Goal: Complete application form

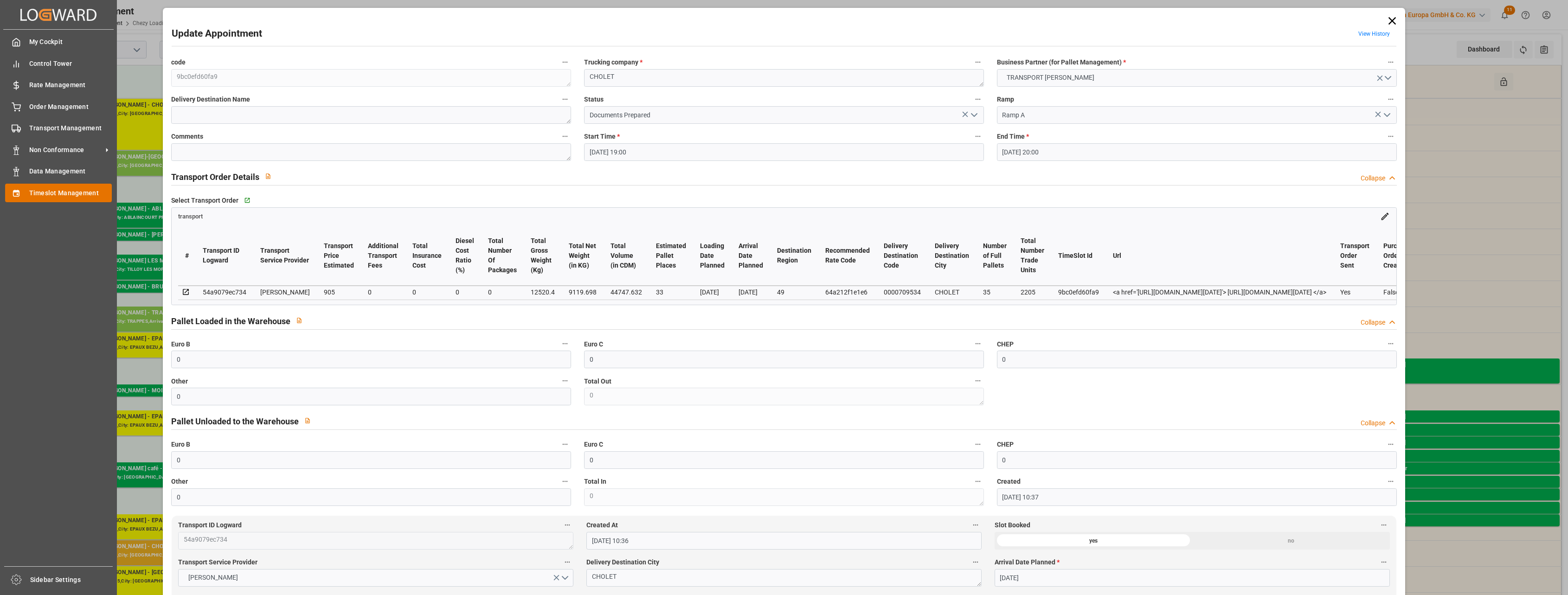
scroll to position [290, 0]
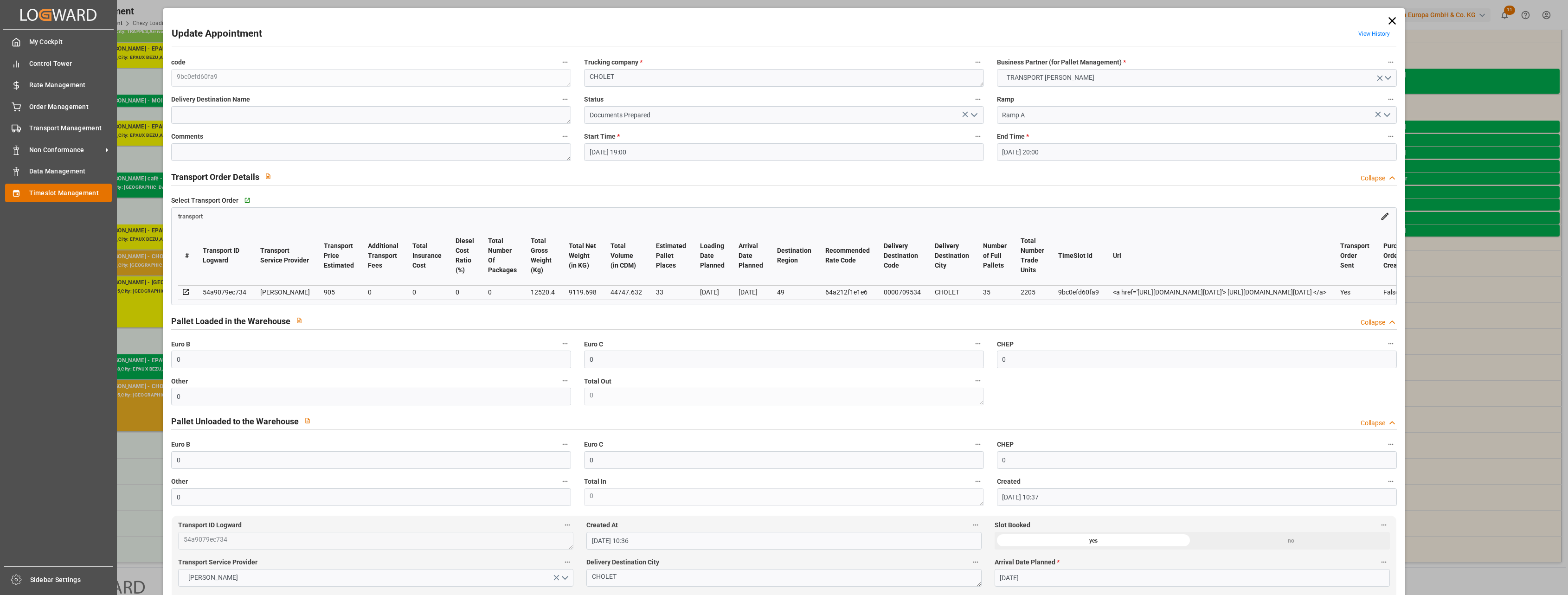
click at [13, 197] on icon at bounding box center [16, 193] width 9 height 9
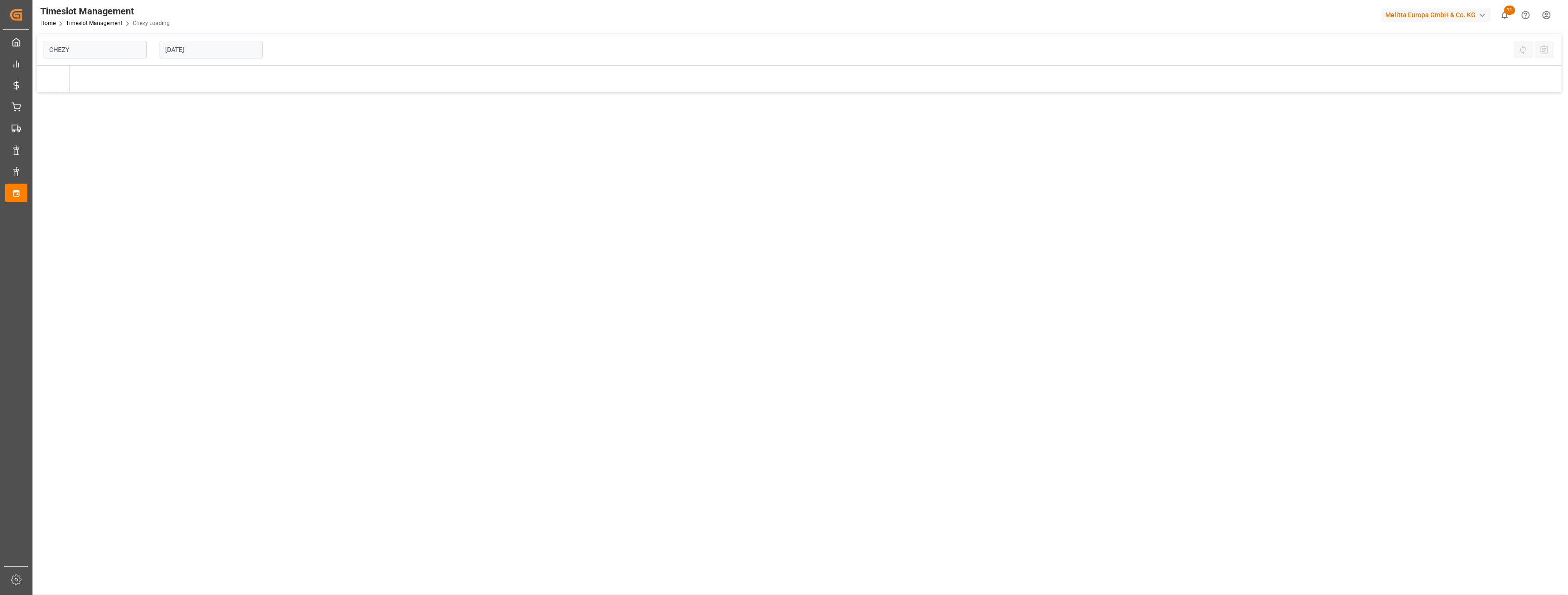
type input "Chezy Loading"
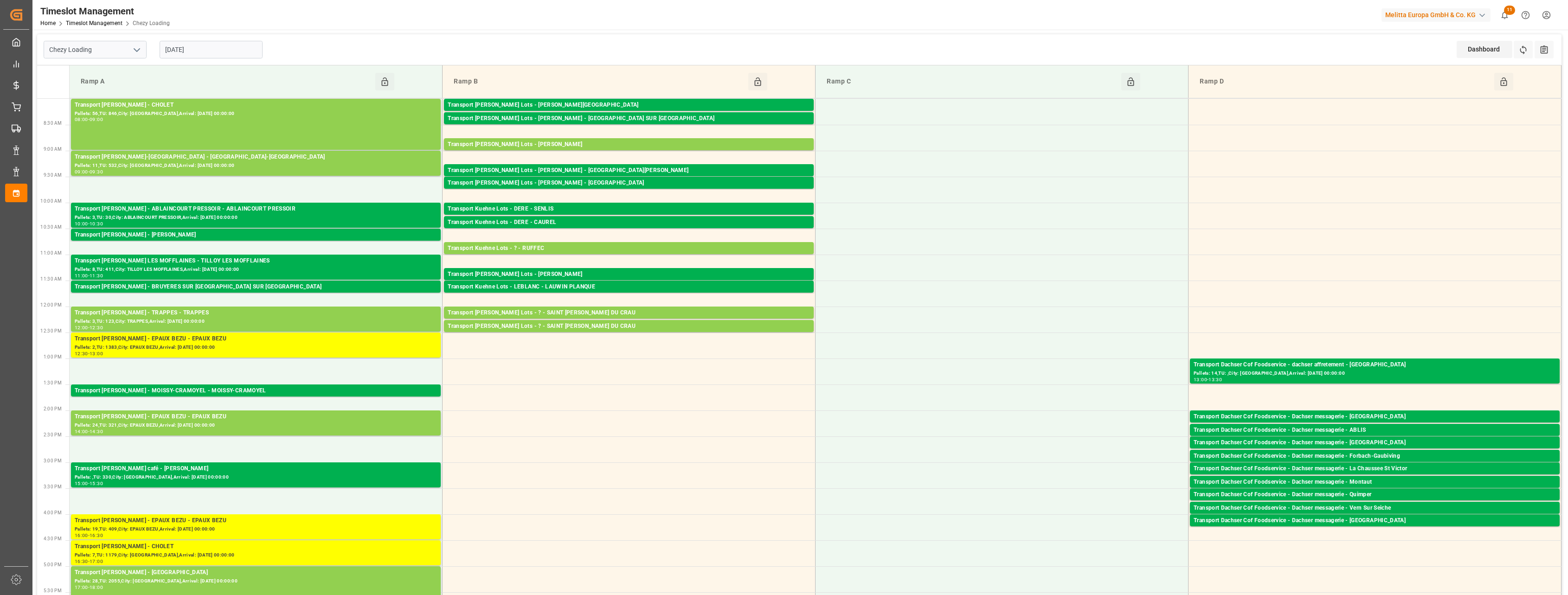
click at [211, 47] on input "[DATE]" at bounding box center [211, 49] width 103 height 18
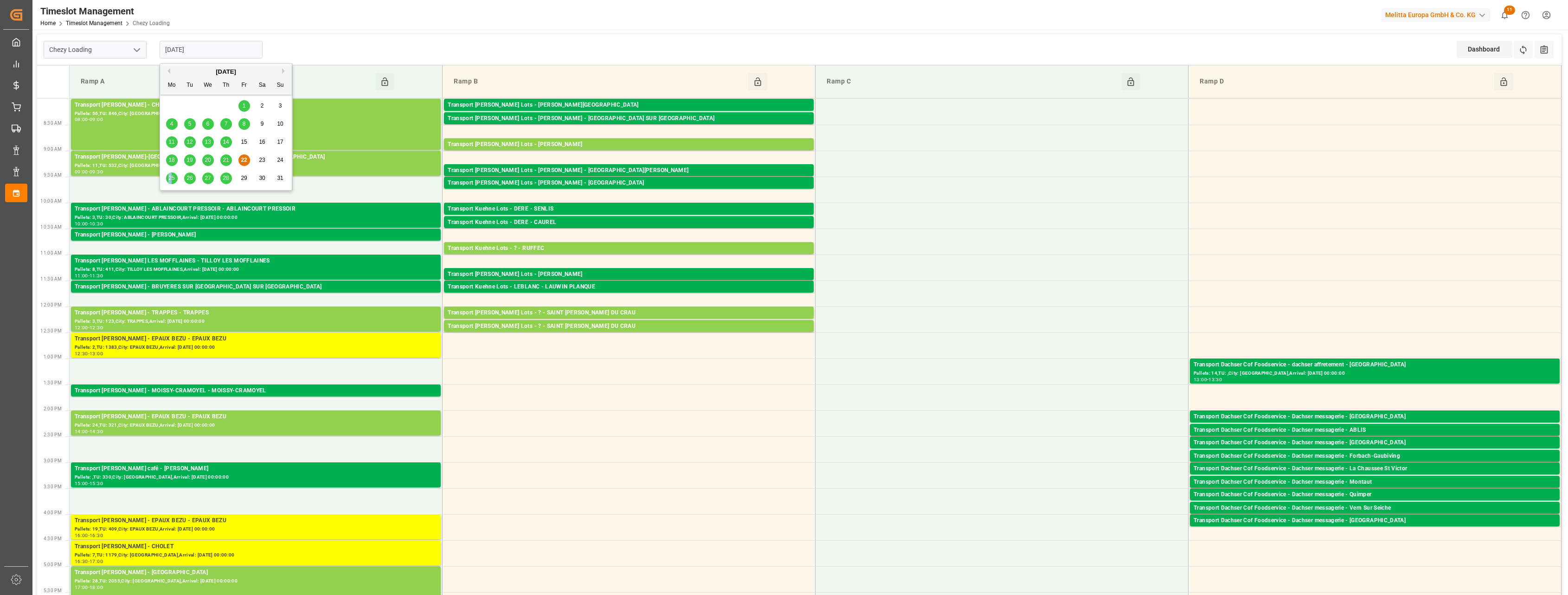
click at [170, 177] on span "25" at bounding box center [171, 178] width 6 height 7
type input "[DATE]"
